Goal: Task Accomplishment & Management: Manage account settings

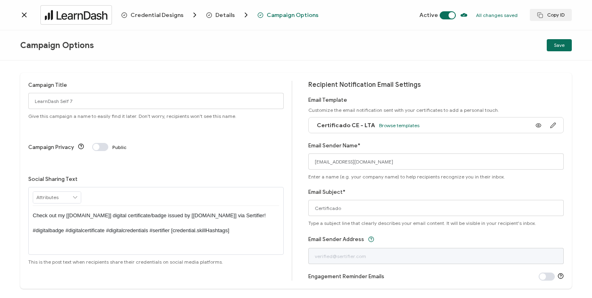
click at [165, 12] on span "Credential Designs" at bounding box center [157, 15] width 53 height 6
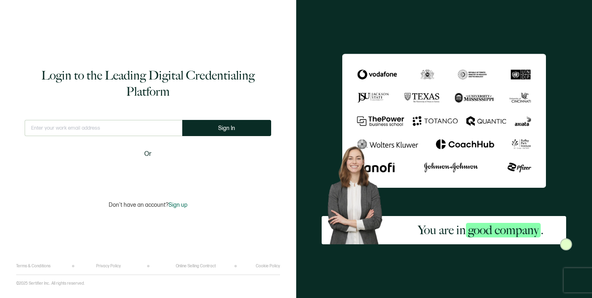
click at [51, 128] on input "text" at bounding box center [104, 128] width 158 height 16
type input "[EMAIL_ADDRESS][DOMAIN_NAME]"
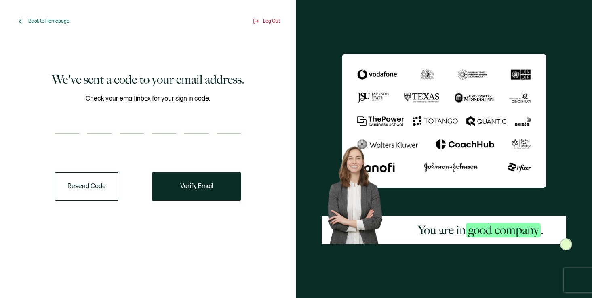
click at [59, 129] on input "number" at bounding box center [67, 126] width 24 height 16
type input "5"
type input "9"
type input "2"
type input "9"
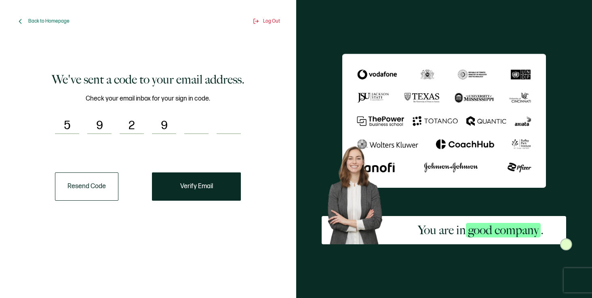
type input "1"
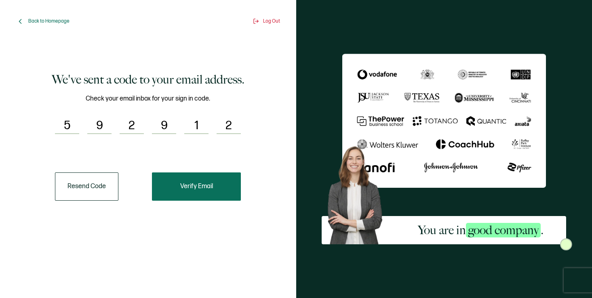
type input "2"
click at [207, 193] on button "Verify Email" at bounding box center [196, 187] width 89 height 28
